Goal: Find specific page/section: Locate a particular part of the current website

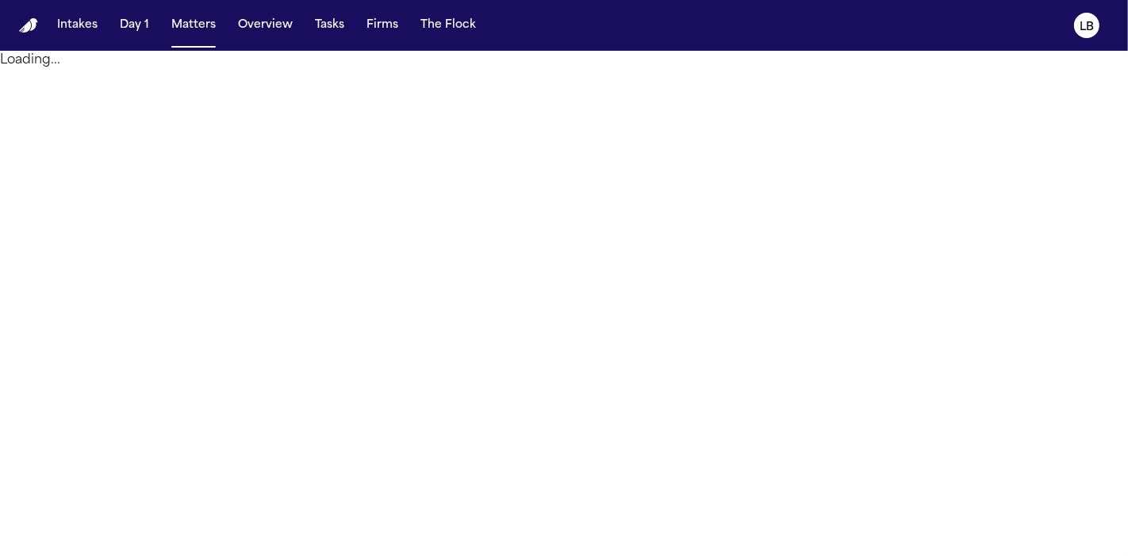
click at [190, 25] on span "button" at bounding box center [193, 25] width 57 height 35
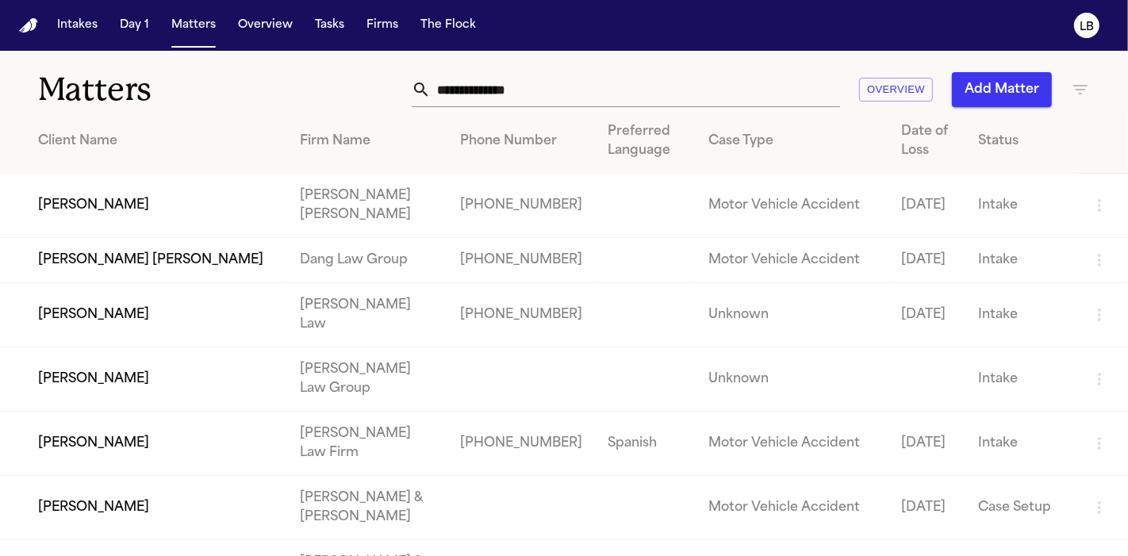
click at [540, 92] on input "text" at bounding box center [635, 89] width 409 height 35
paste input "**********"
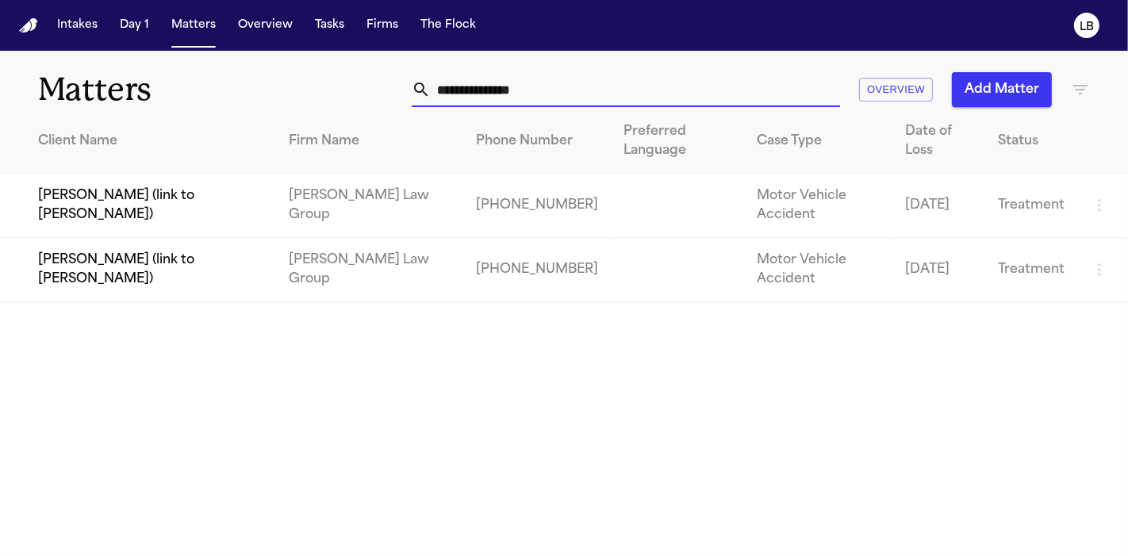
type input "**********"
click at [167, 257] on td "[PERSON_NAME] (link to [PERSON_NAME])" at bounding box center [138, 270] width 276 height 64
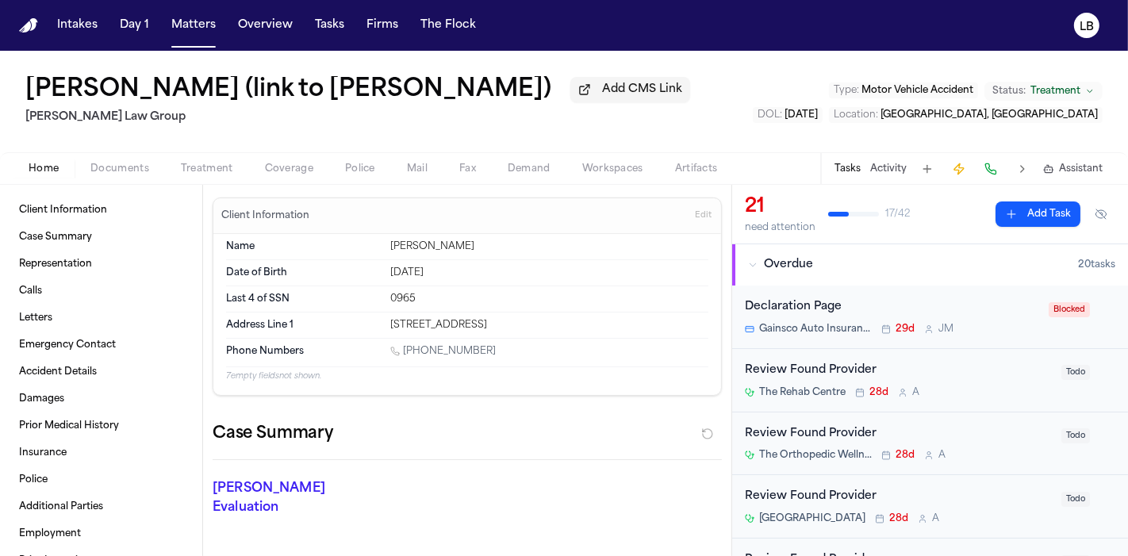
click at [103, 168] on span "Documents" at bounding box center [119, 169] width 59 height 13
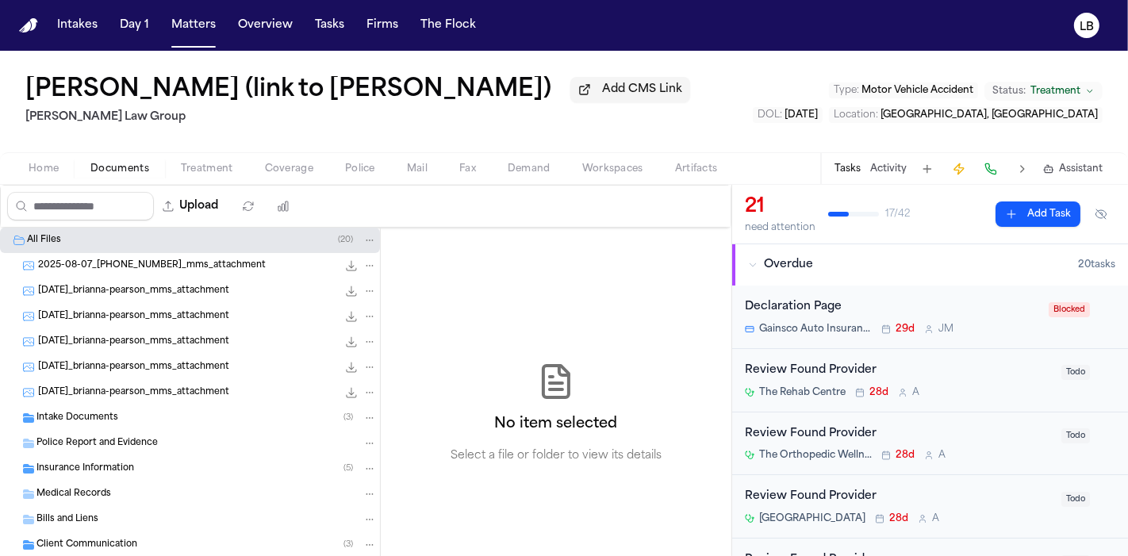
click at [116, 418] on div "Intake Documents ( 3 )" at bounding box center [207, 418] width 340 height 14
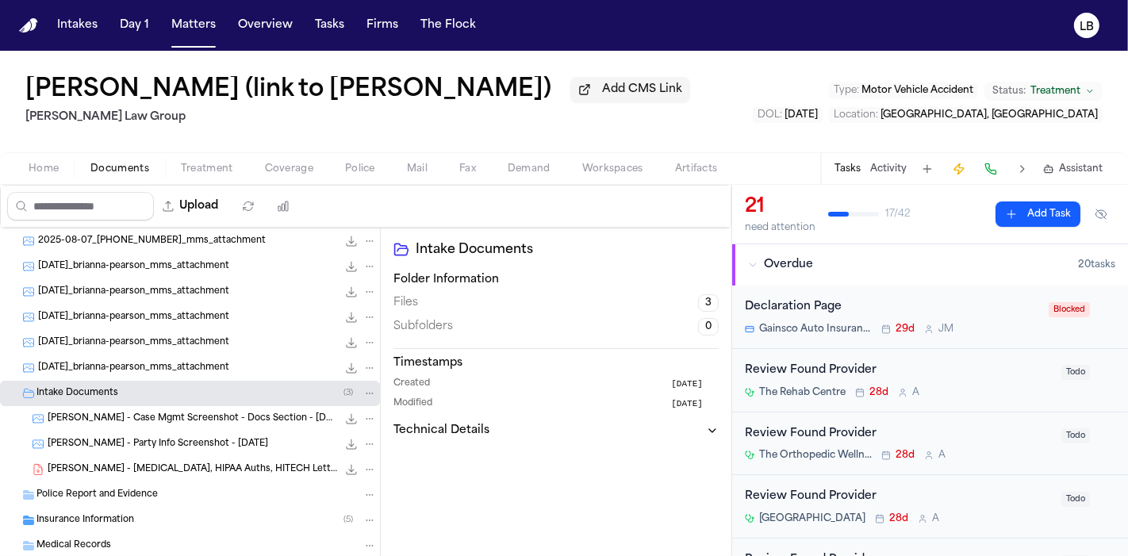
scroll to position [29, 0]
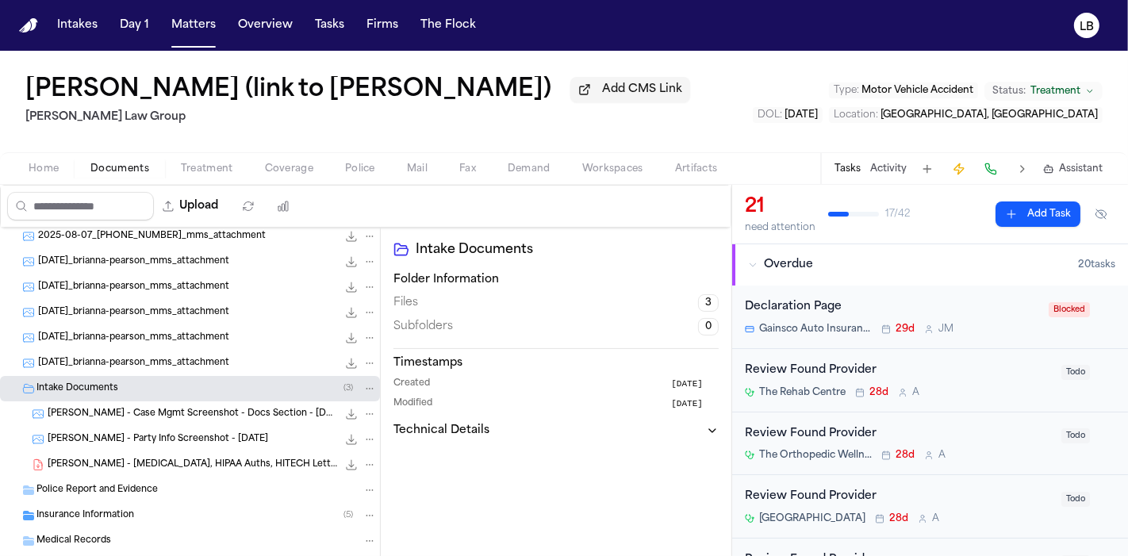
click at [140, 484] on span "Police Report and Evidence" at bounding box center [97, 490] width 121 height 13
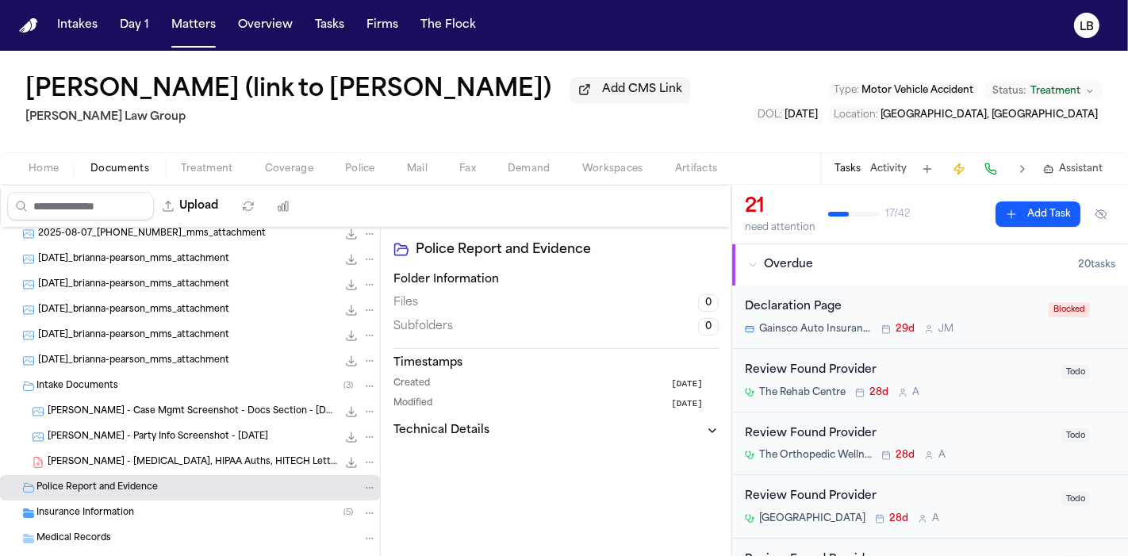
scroll to position [0, 0]
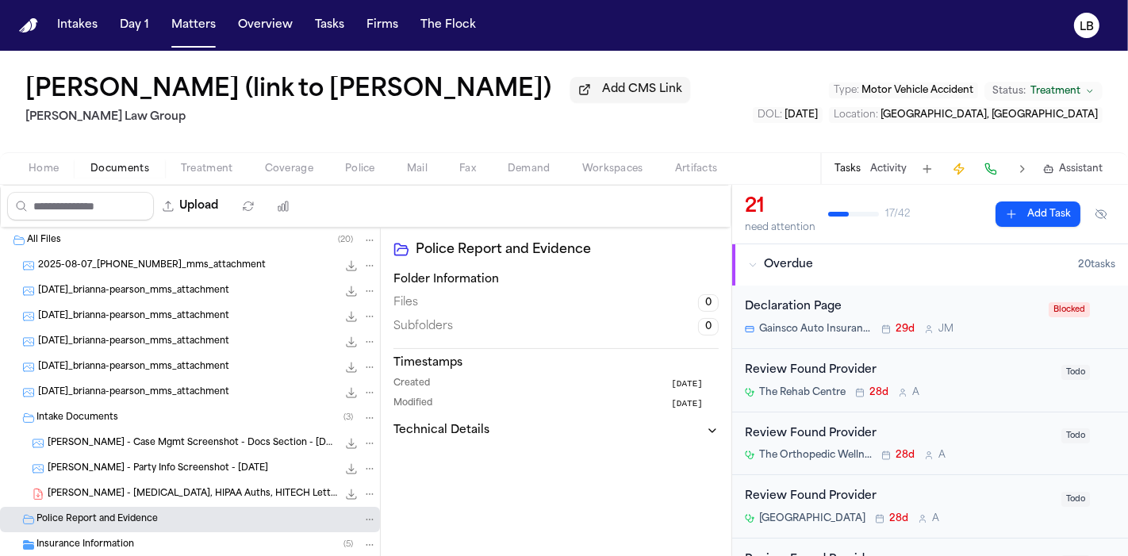
click at [142, 269] on span "2025-08-07_412-499-6437_mms_attachment" at bounding box center [152, 266] width 228 height 13
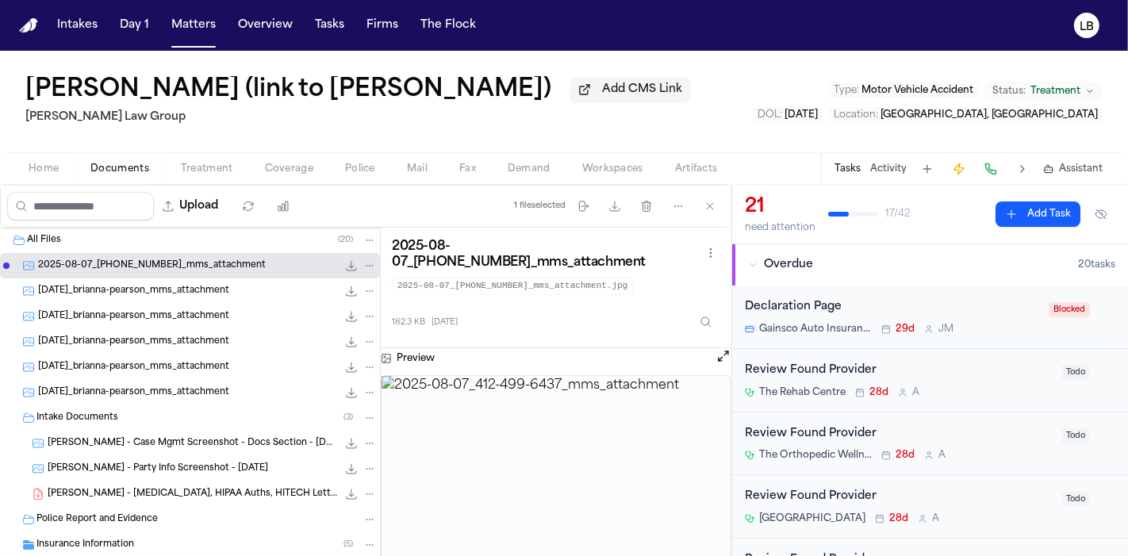
click at [146, 279] on div "2025-08-13_brianna-pearson_mms_attachment 554.0 KB • PNG" at bounding box center [190, 291] width 380 height 25
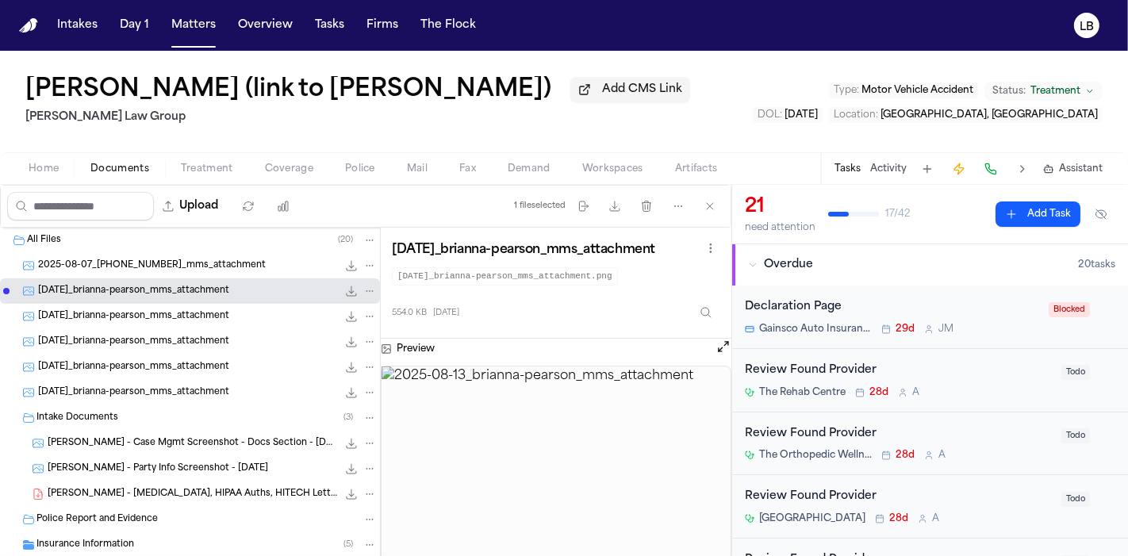
click at [155, 314] on span "2025-08-14_brianna-pearson_mms_attachment" at bounding box center [133, 316] width 191 height 13
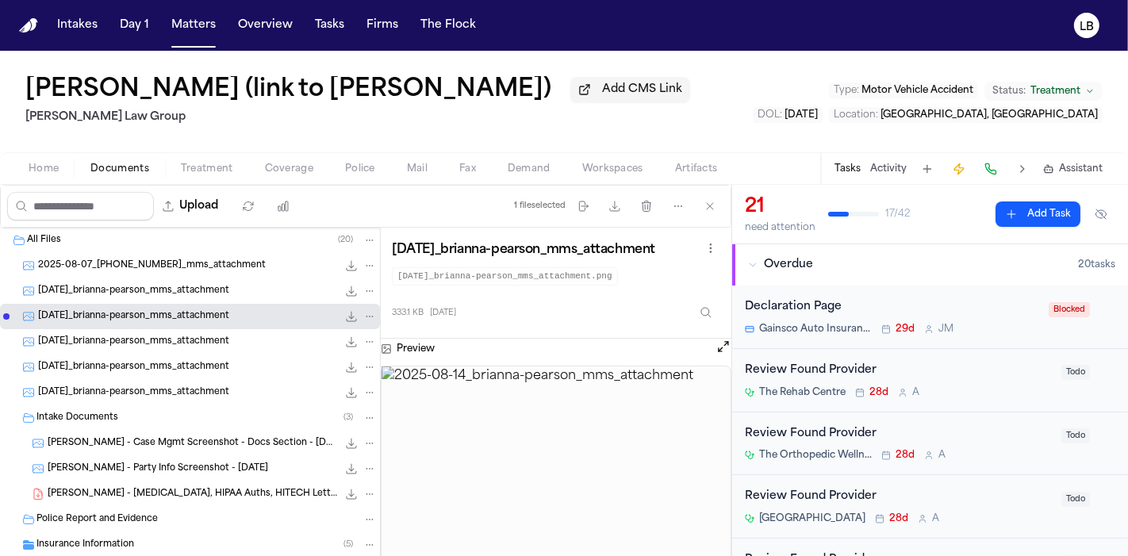
click at [202, 343] on span "2025-08-14_brianna-pearson_mms_attachment" at bounding box center [133, 342] width 191 height 13
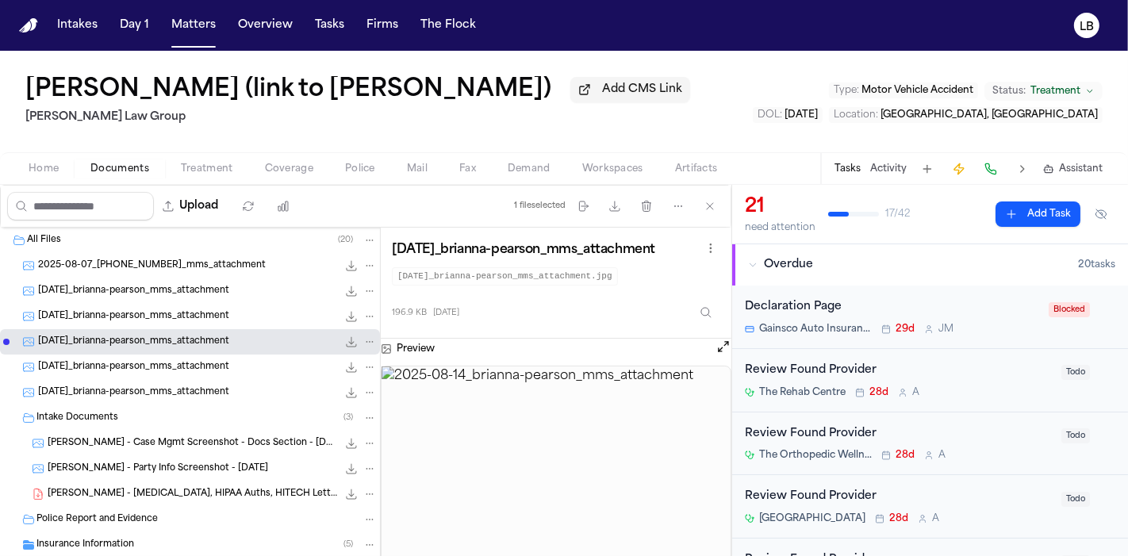
click at [254, 367] on div "2025-08-14_brianna-pearson_mms_attachment 205.3 KB • JPG" at bounding box center [207, 367] width 339 height 16
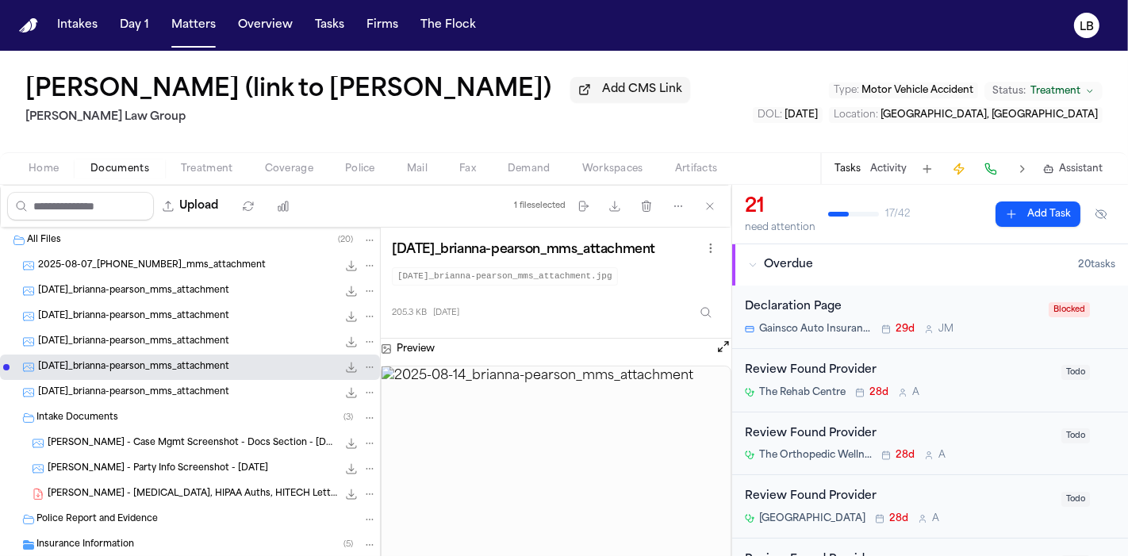
click at [244, 383] on div "2025-08-14_brianna-pearson_mms_attachment 196.7 KB • JPG" at bounding box center [190, 392] width 380 height 25
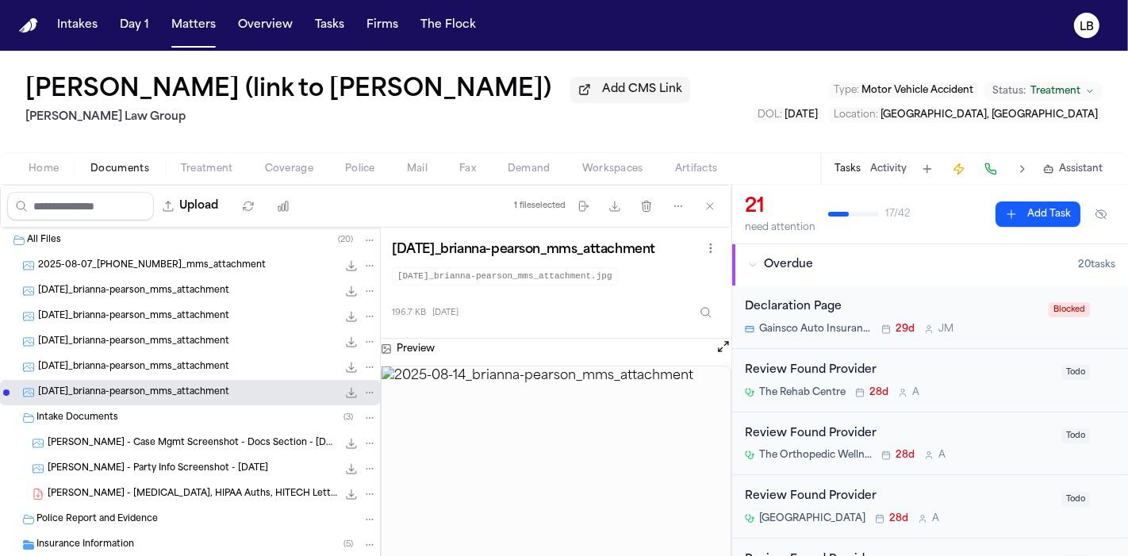
scroll to position [37, 0]
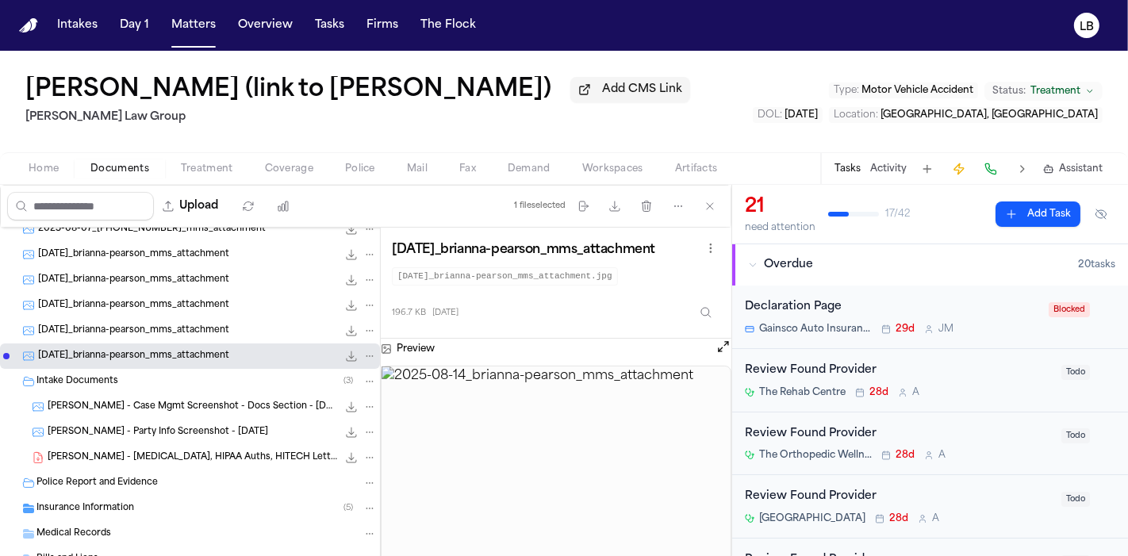
click at [188, 394] on div "B. Pearson - Case Mgmt Screenshot - Docs Section - 8.6.25 145.2 KB • PNG" at bounding box center [190, 406] width 380 height 25
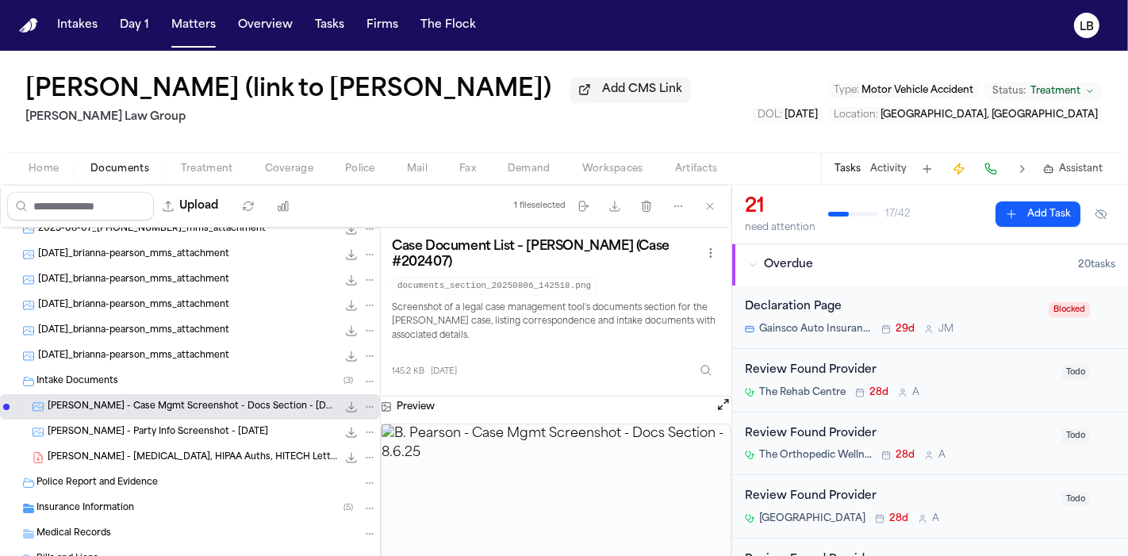
click at [214, 429] on span "B. Pearson - Party Info Screenshot - 7.29.25" at bounding box center [158, 432] width 221 height 13
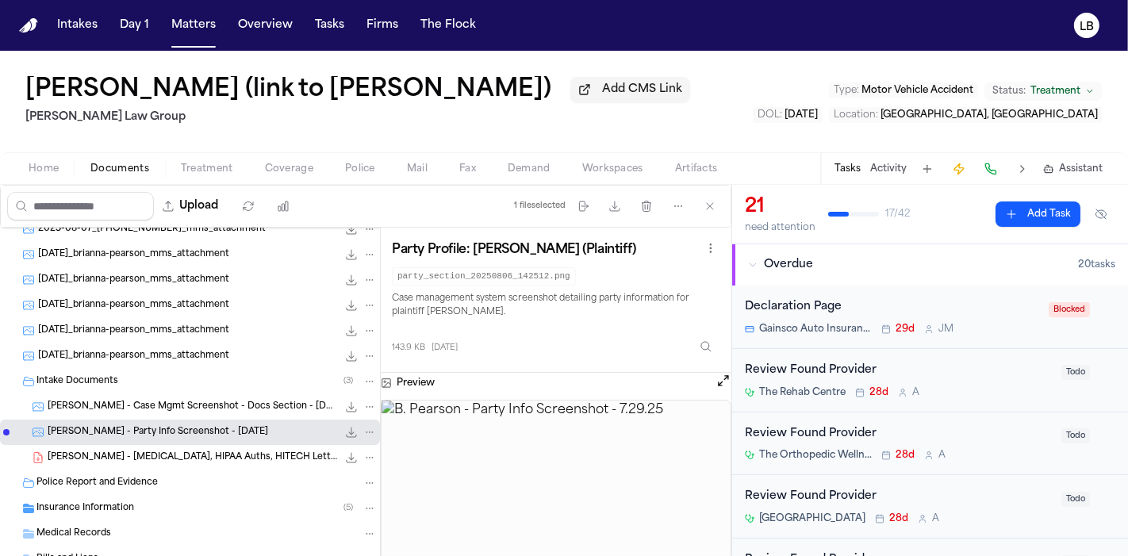
scroll to position [138, 0]
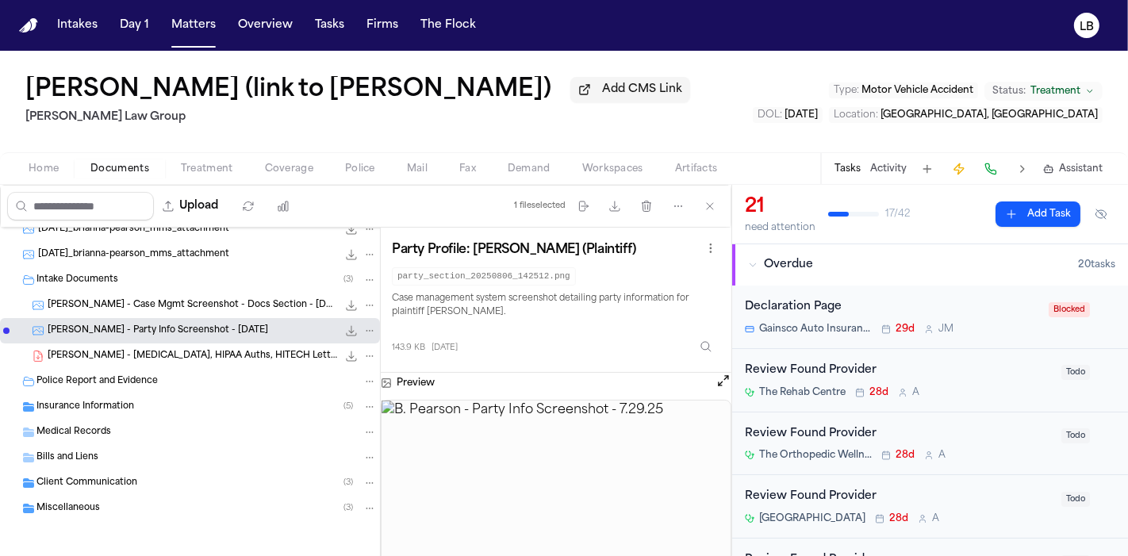
click at [183, 356] on span "B. Pearson - Retainer, HIPAA Auths, HITECH Letter - 7.29.25" at bounding box center [193, 356] width 290 height 13
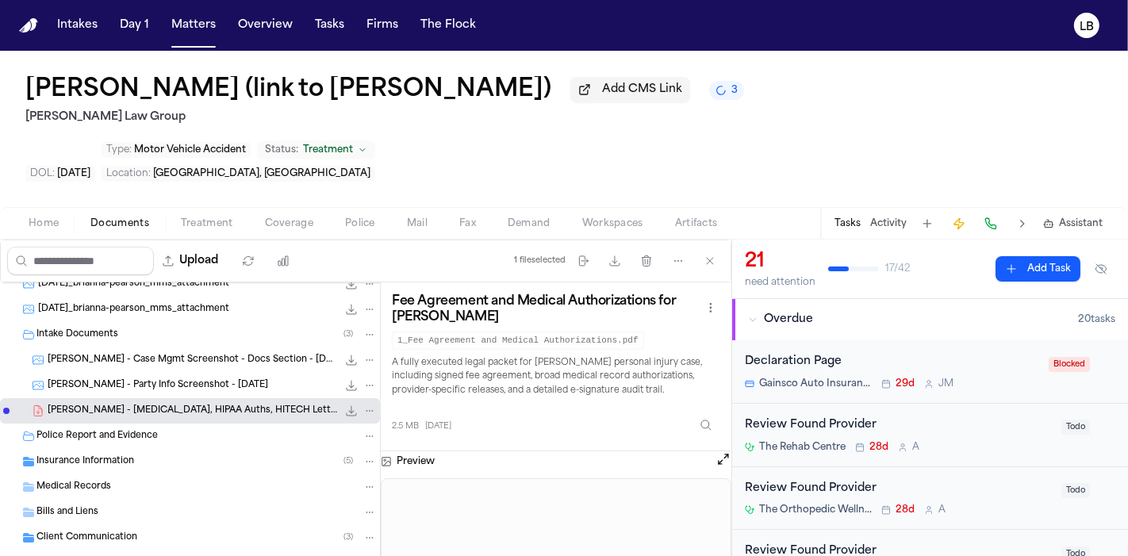
click at [6, 83] on div "Brianna Pearson (link to N’Neiko Brown) Add CMS Link 3 Romanow Law Group Type :…" at bounding box center [564, 129] width 1128 height 156
click at [0, 141] on div "Brianna Pearson (link to N’Neiko Brown) Add CMS Link 3 Romanow Law Group Type :…" at bounding box center [564, 129] width 1128 height 156
